Goal: Go to known website

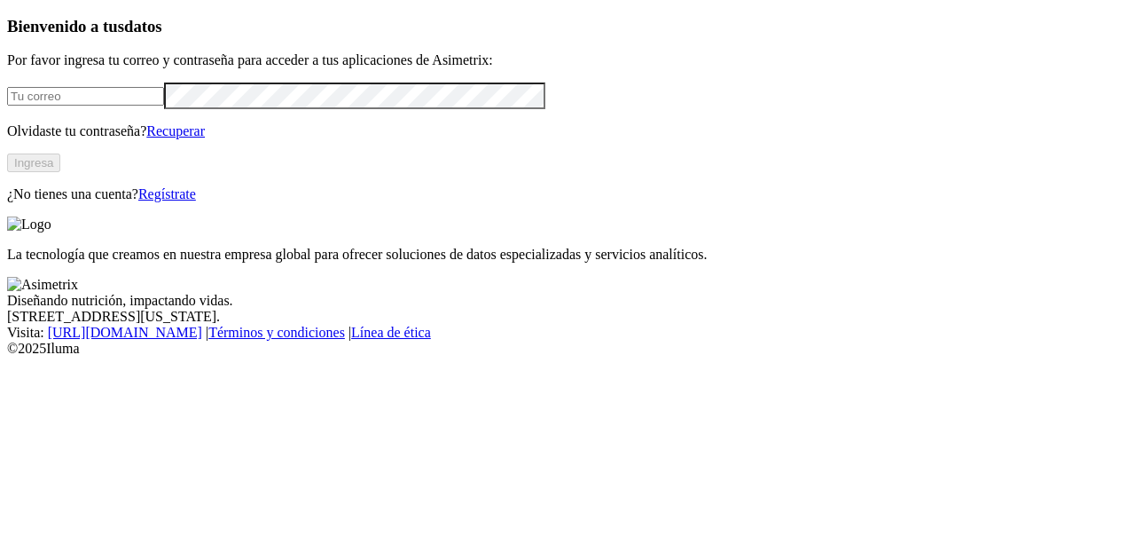
type input "[PERSON_NAME][EMAIL_ADDRESS][PERSON_NAME][DOMAIN_NAME]"
click at [60, 172] on button "Ingresa" at bounding box center [33, 162] width 53 height 19
